Goal: Check status: Check status

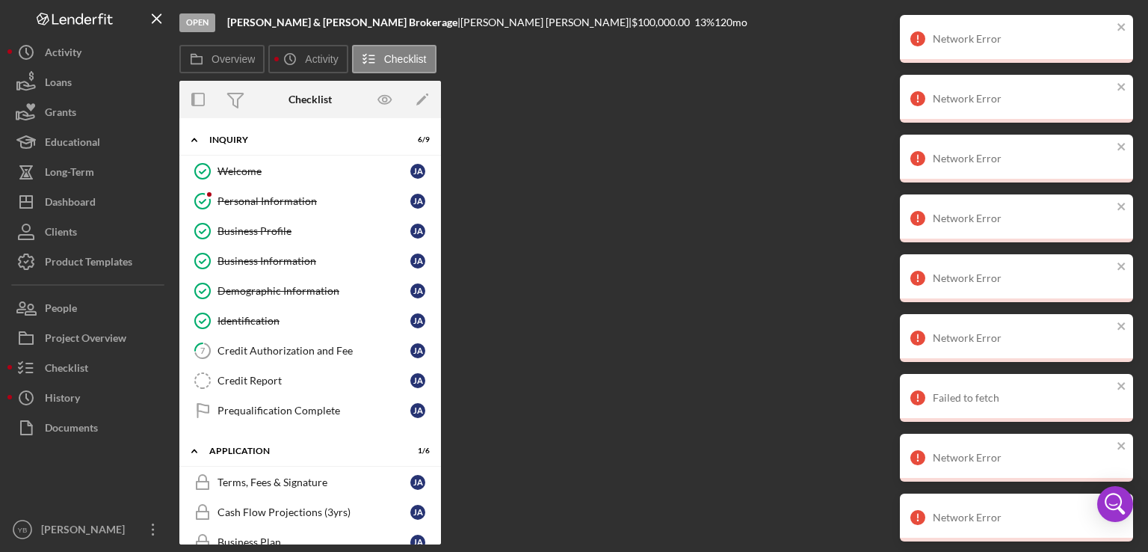
click at [72, 90] on div "Loans" at bounding box center [58, 84] width 27 height 34
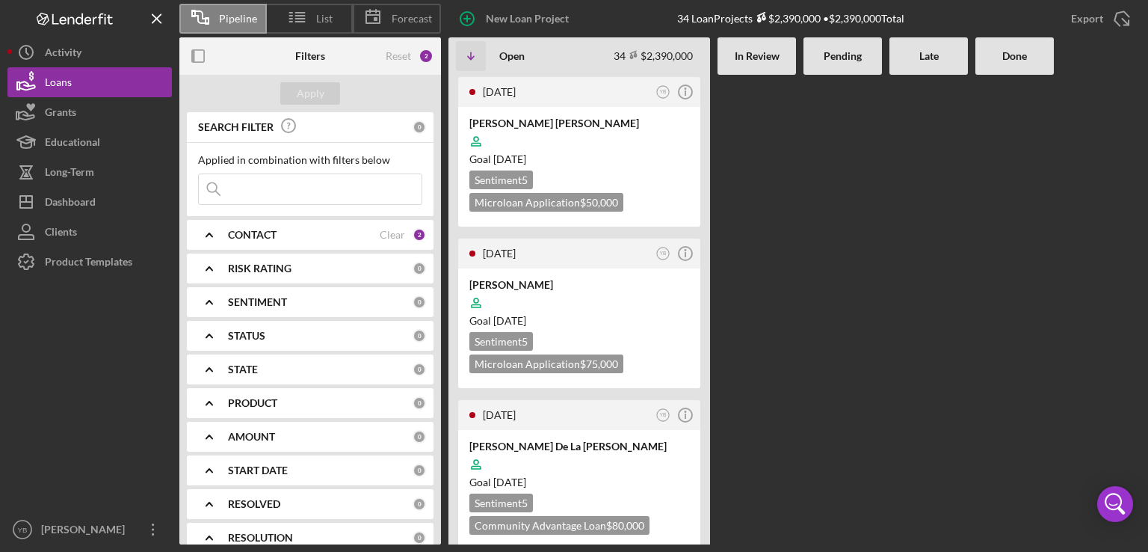
click at [758, 217] on Review at bounding box center [757, 310] width 79 height 470
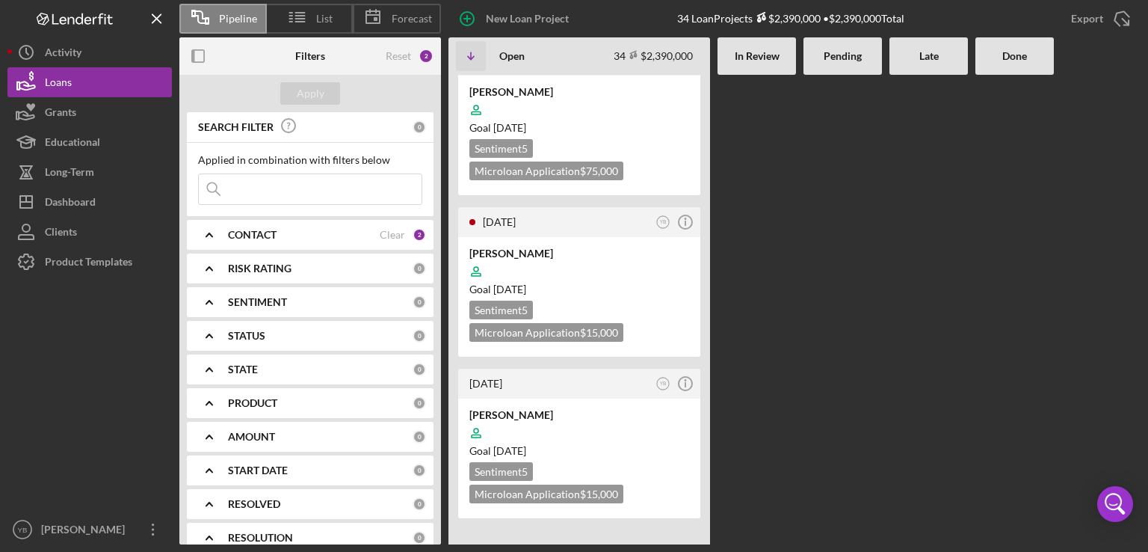
scroll to position [1854, 0]
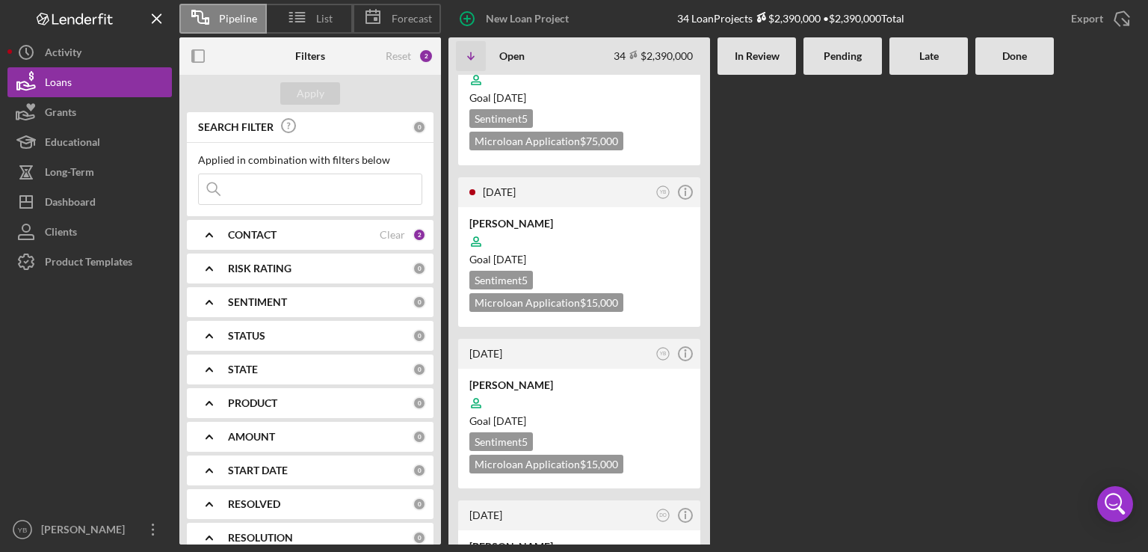
click at [782, 206] on div "[DATE] YB Icon/Info [PERSON_NAME] [PERSON_NAME] Goal [DATE] Sentiment 5 Microlo…" at bounding box center [795, 310] width 692 height 470
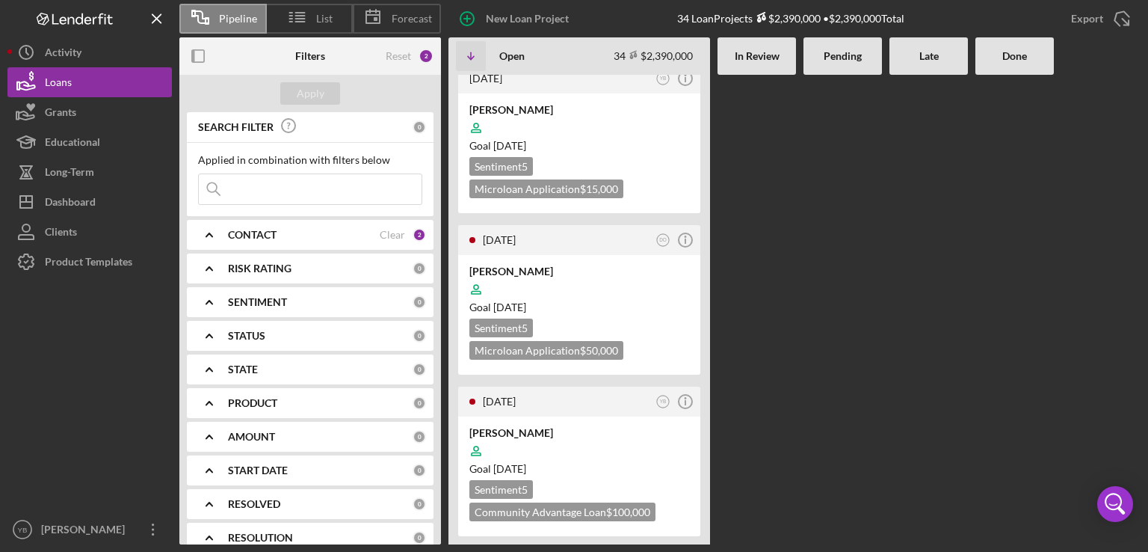
scroll to position [2991, 0]
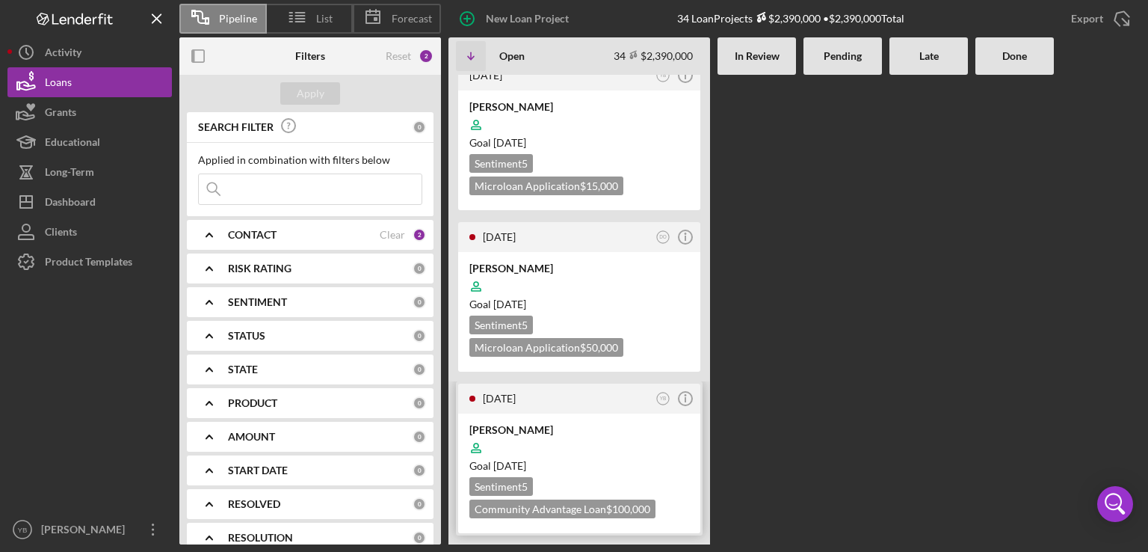
click at [623, 458] on div "Goal [DATE]" at bounding box center [580, 465] width 220 height 15
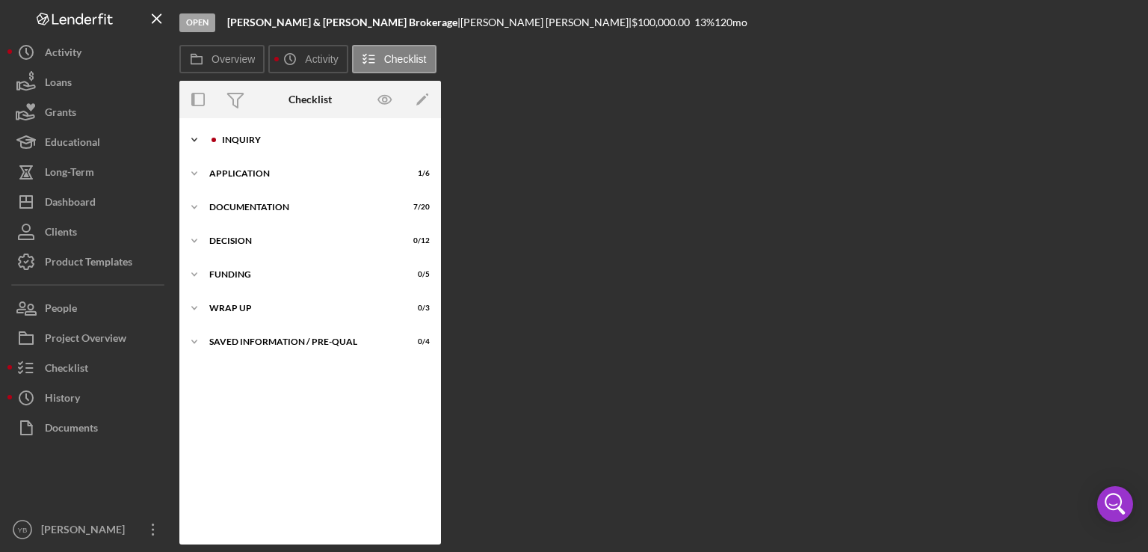
click at [254, 147] on div "Icon/Expander Inquiry 6 / 9" at bounding box center [310, 140] width 262 height 30
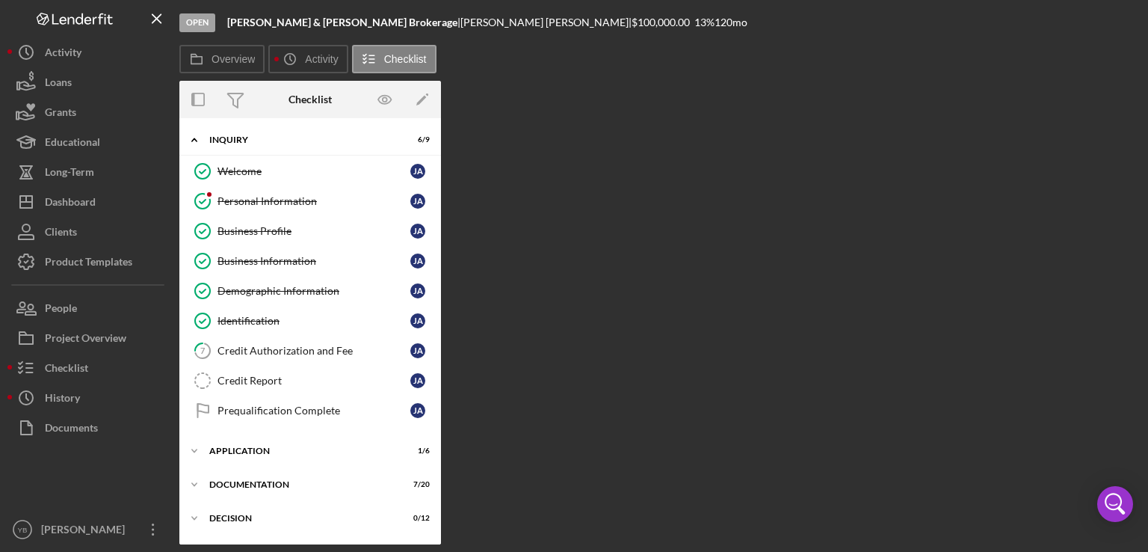
scroll to position [95, 0]
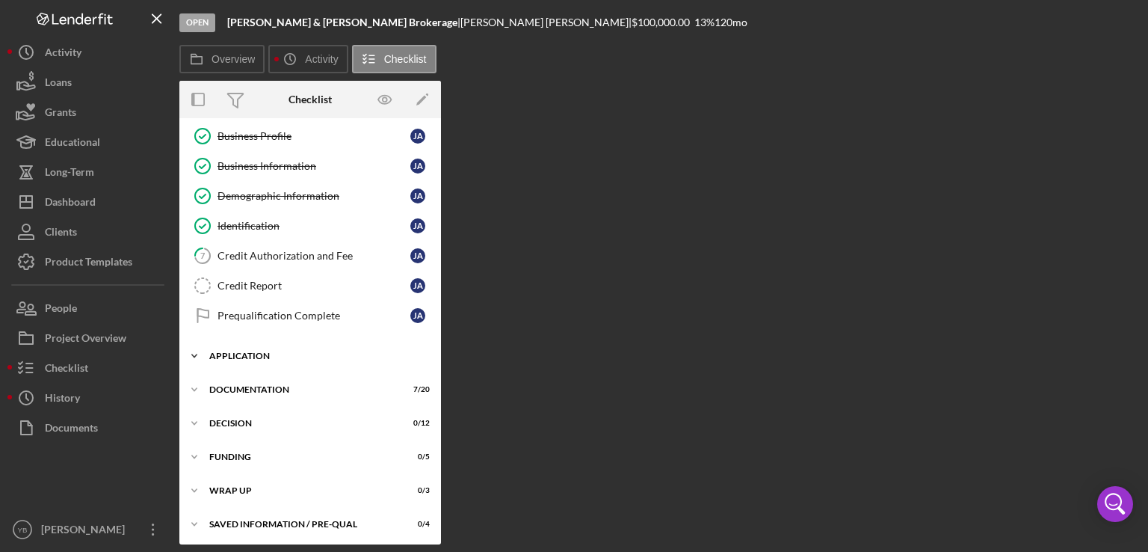
click at [250, 352] on div "Application" at bounding box center [315, 355] width 213 height 9
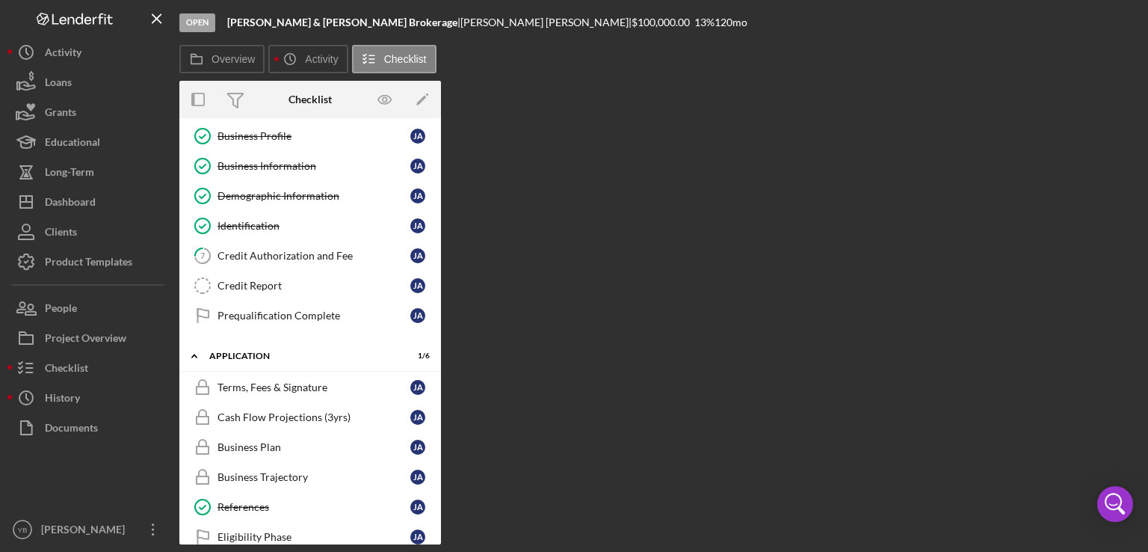
drag, startPoint x: 437, startPoint y: 363, endPoint x: 437, endPoint y: 384, distance: 20.2
click at [437, 384] on div "Icon/Expander Application 1 / 6 Terms, Fees & Signature Terms, Fees & Signature…" at bounding box center [310, 451] width 262 height 218
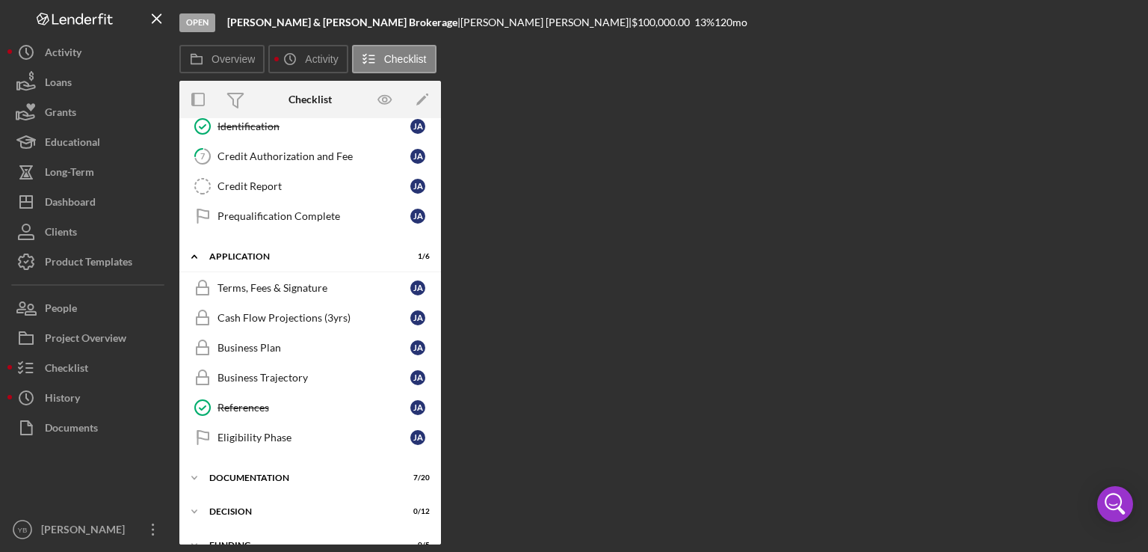
scroll to position [197, 0]
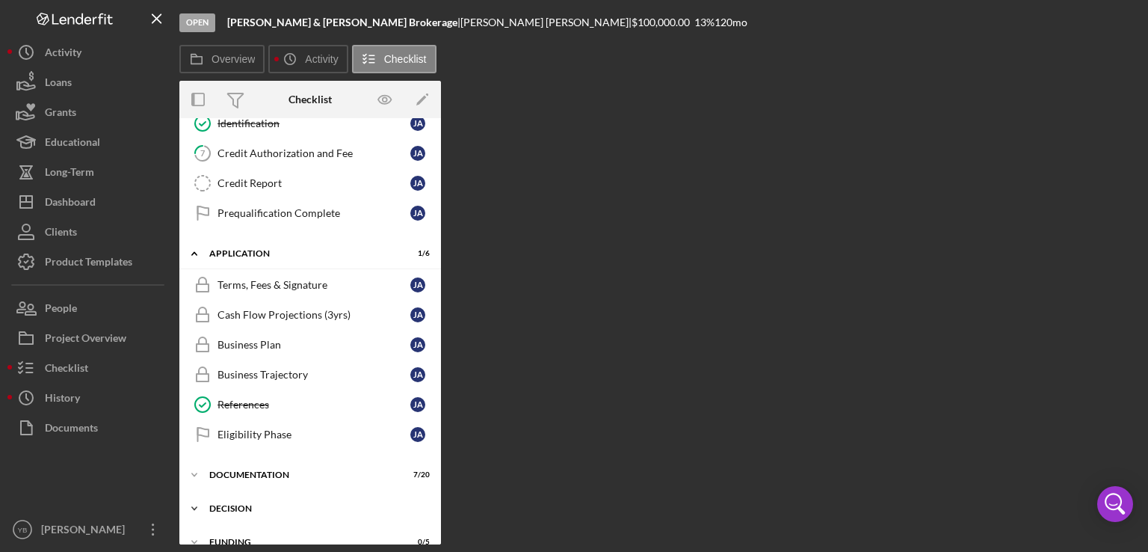
drag, startPoint x: 436, startPoint y: 349, endPoint x: 417, endPoint y: 503, distance: 155.1
click at [417, 503] on div "Icon/Expander Inquiry 6 / 9 Welcome Welcome [PERSON_NAME] Personal Information …" at bounding box center [310, 276] width 262 height 697
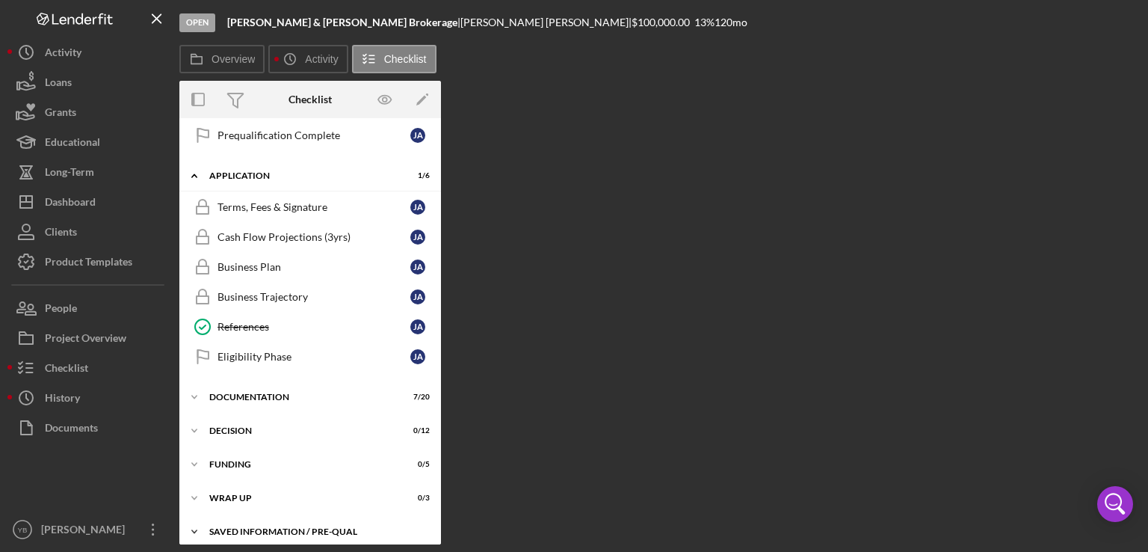
scroll to position [277, 0]
click at [252, 397] on div "Icon/Expander Documentation 7 / 20" at bounding box center [310, 396] width 262 height 30
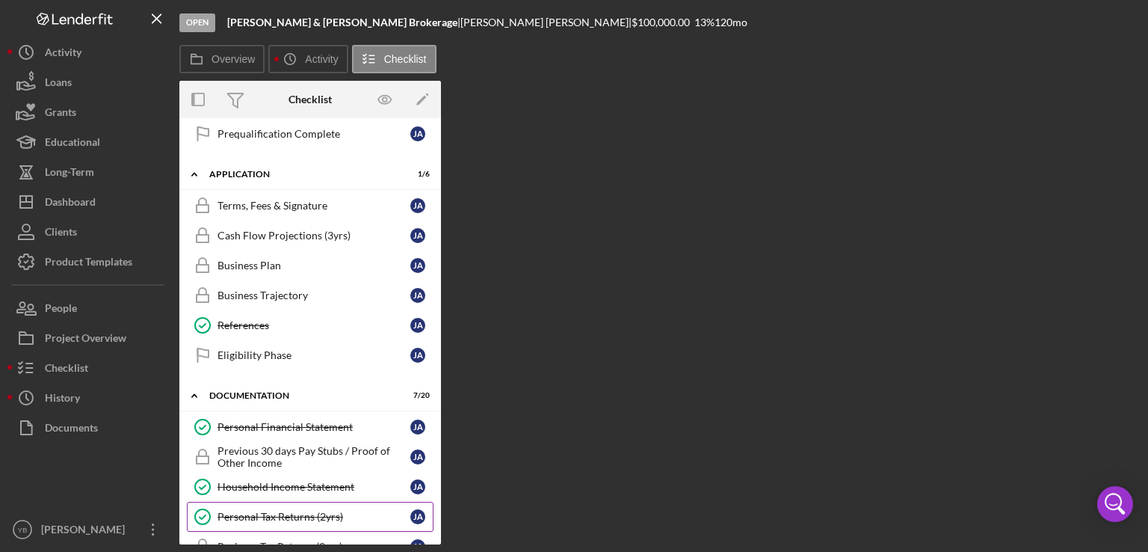
click at [316, 513] on div "Personal Tax Returns (2yrs)" at bounding box center [314, 517] width 193 height 12
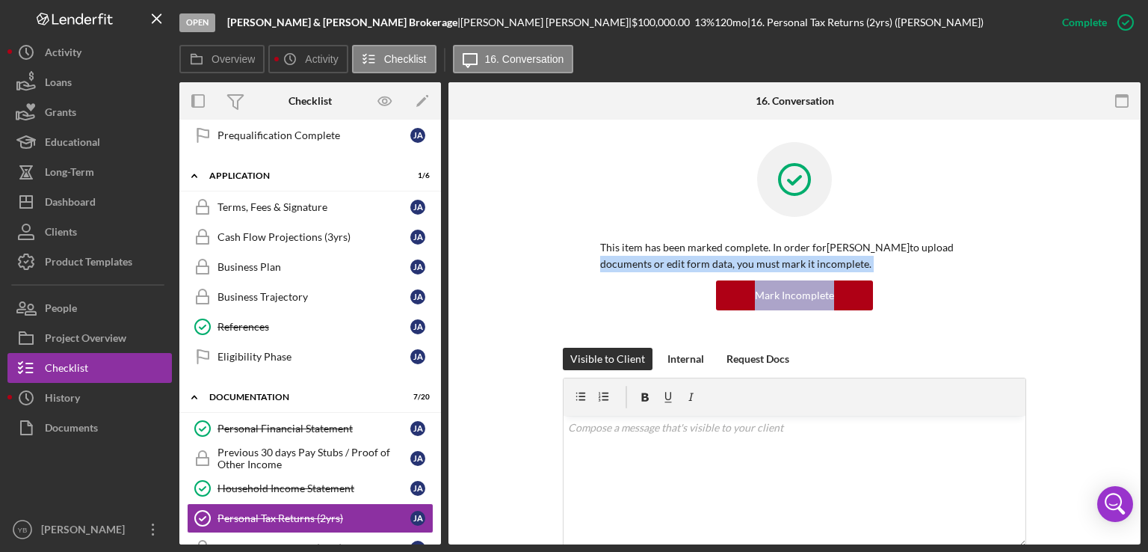
drag, startPoint x: 1144, startPoint y: 248, endPoint x: 1098, endPoint y: 311, distance: 78.1
click at [1098, 311] on div "Open [PERSON_NAME] & [PERSON_NAME] | [PERSON_NAME] | $100,000.00 13 % 120 mo | …" at bounding box center [574, 276] width 1148 height 552
click at [1098, 311] on div "This item has been marked complete. In order for [PERSON_NAME] to upload docume…" at bounding box center [794, 245] width 647 height 206
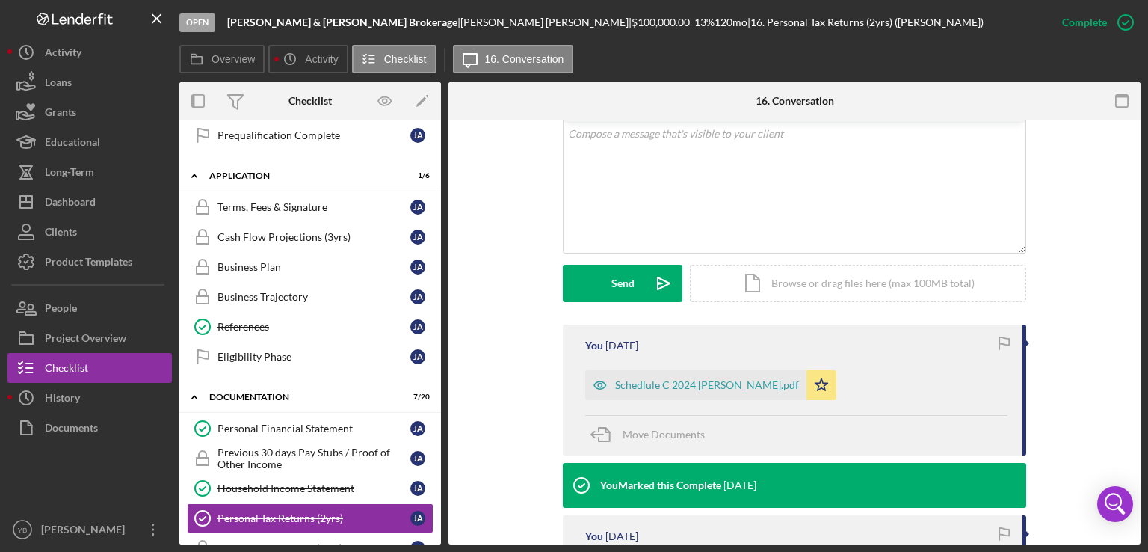
scroll to position [329, 0]
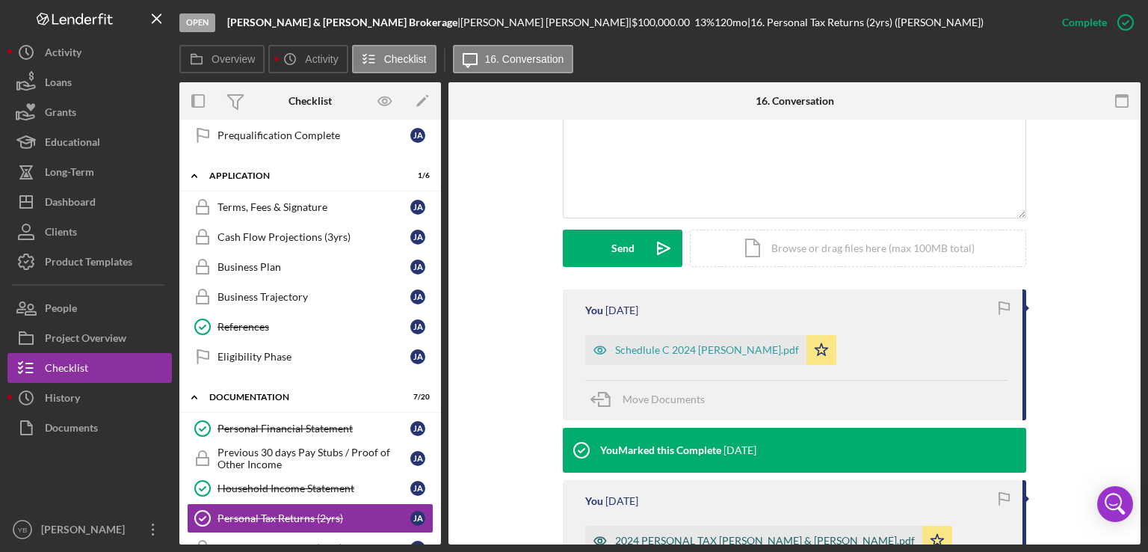
click at [706, 535] on div "2024 PERSONAL TAX [PERSON_NAME] & [PERSON_NAME].pdf" at bounding box center [765, 541] width 300 height 12
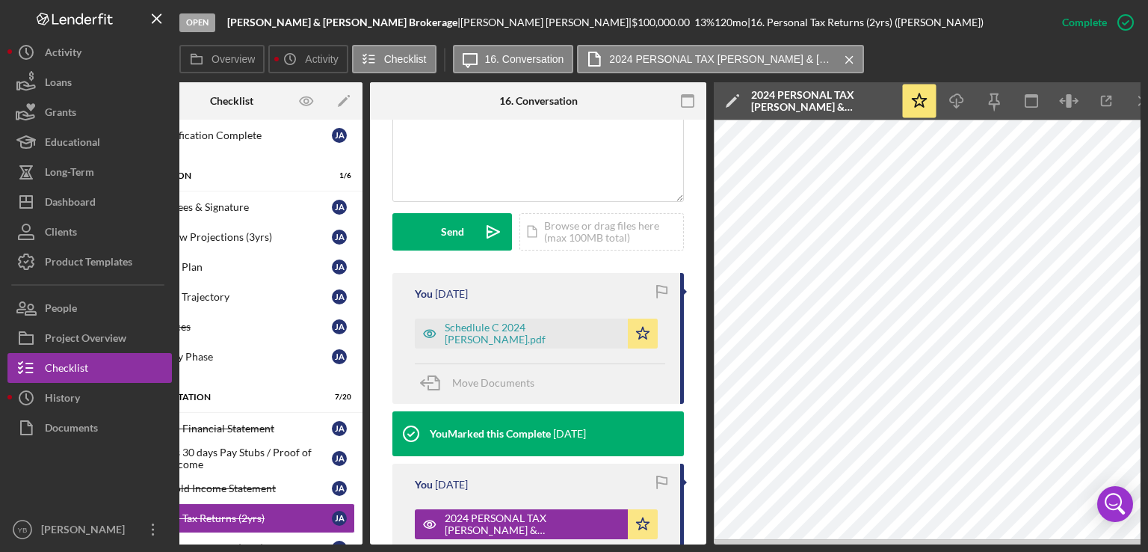
scroll to position [0, 99]
